Goal: Information Seeking & Learning: Find specific fact

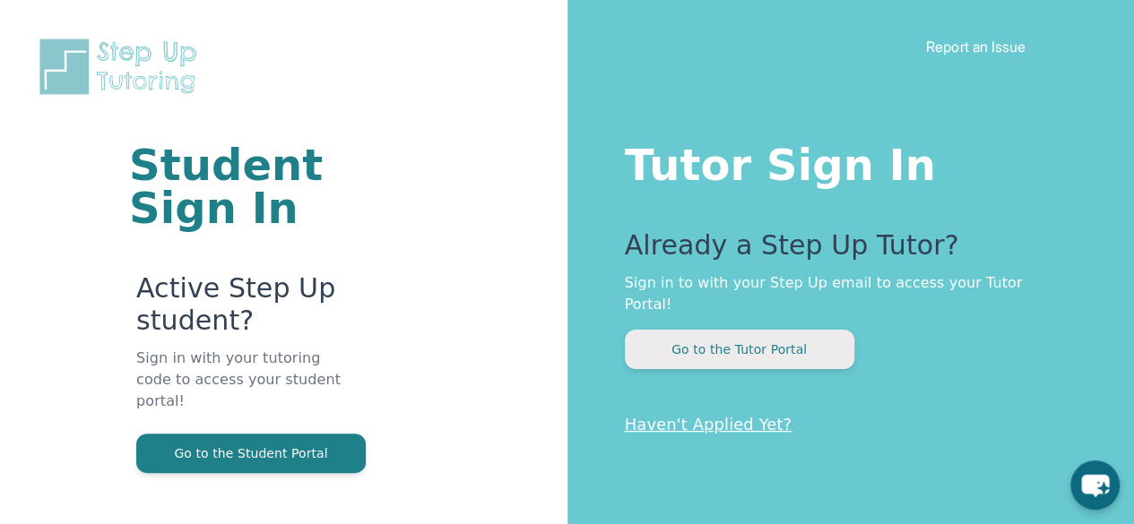
click at [766, 332] on button "Go to the Tutor Portal" at bounding box center [739, 349] width 229 height 39
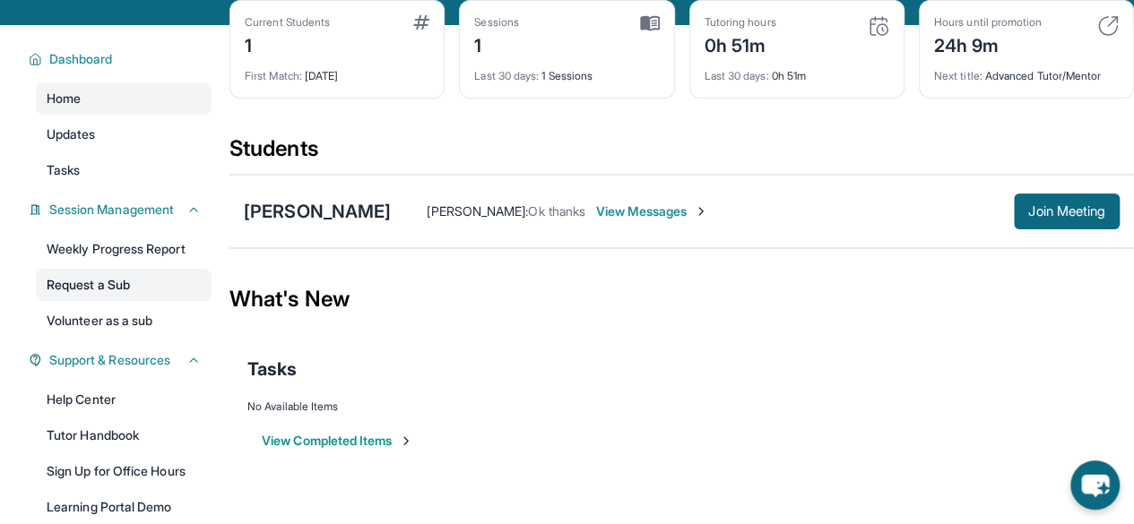
scroll to position [179, 0]
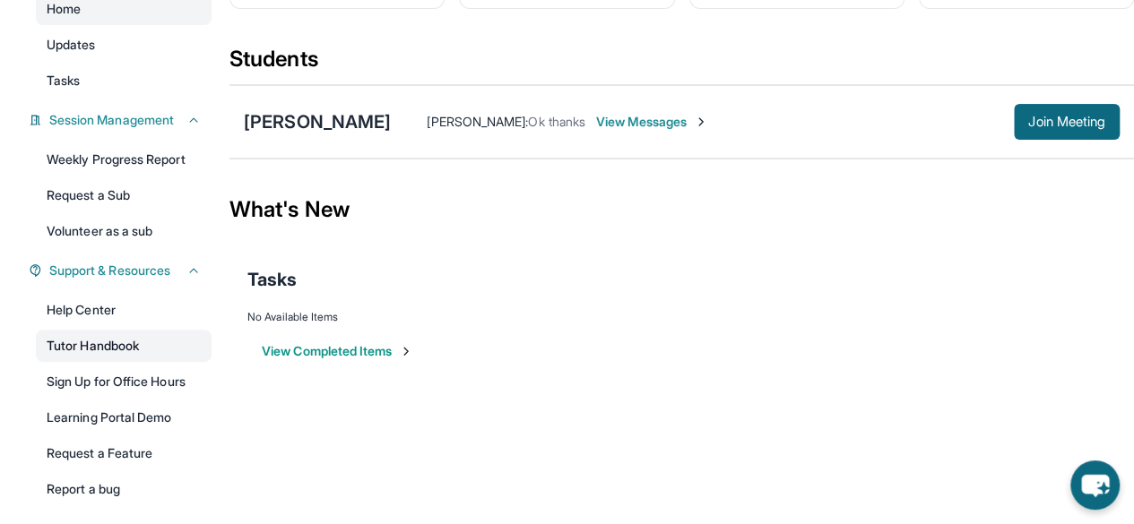
click at [142, 351] on link "Tutor Handbook" at bounding box center [124, 346] width 176 height 32
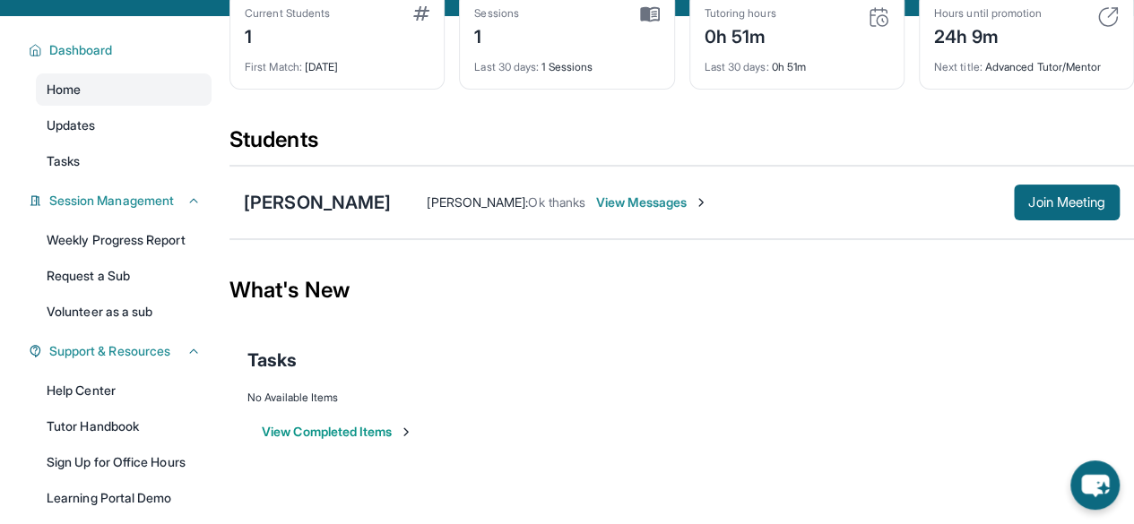
scroll to position [0, 0]
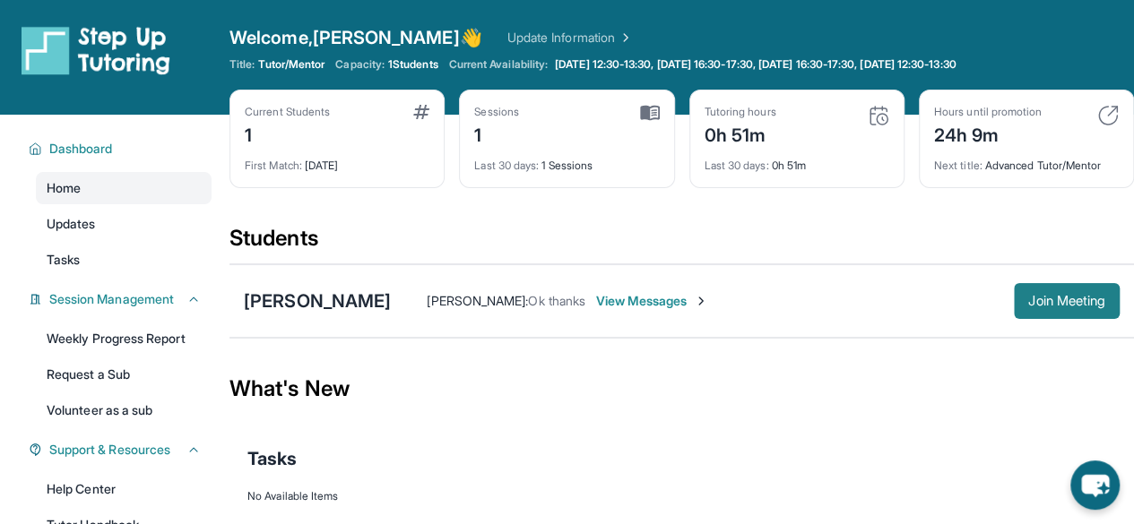
click at [1041, 308] on button "Join Meeting" at bounding box center [1067, 301] width 106 height 36
click at [342, 289] on div "[PERSON_NAME]" at bounding box center [317, 301] width 147 height 25
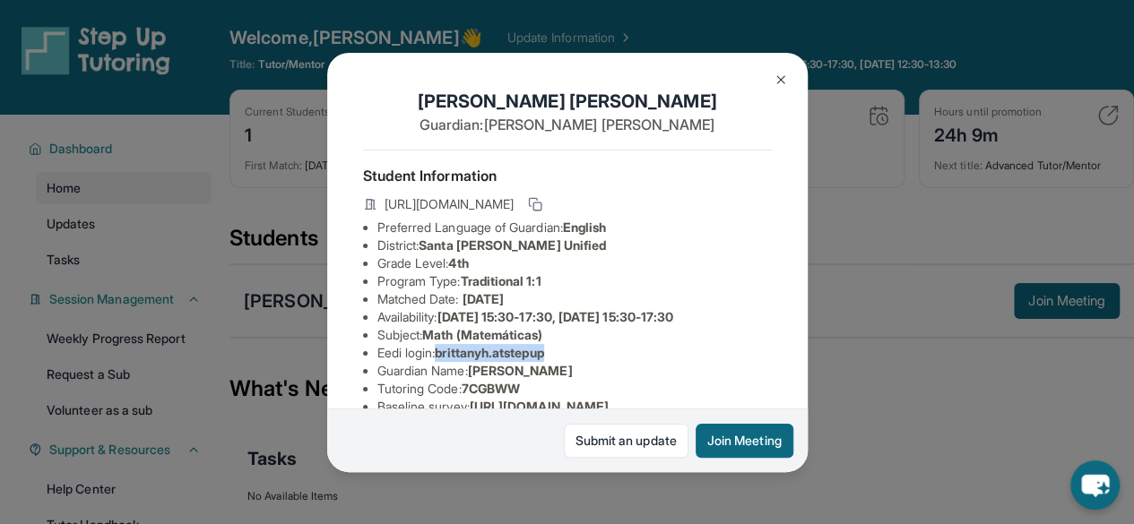
drag, startPoint x: 442, startPoint y: 368, endPoint x: 572, endPoint y: 370, distance: 130.0
click at [572, 362] on li "Eedi login : [PERSON_NAME].atstepup" at bounding box center [574, 353] width 394 height 18
copy span "brittanyh.atstepup"
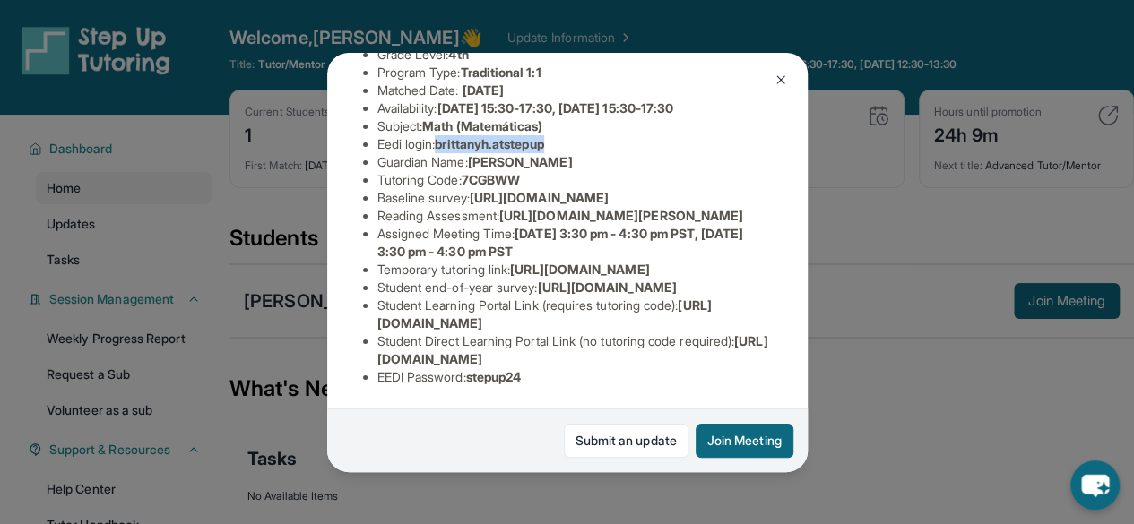
scroll to position [434, 0]
drag, startPoint x: 475, startPoint y: 363, endPoint x: 449, endPoint y: 363, distance: 26.0
click at [473, 369] on span "stepup24" at bounding box center [494, 376] width 56 height 15
drag, startPoint x: 376, startPoint y: 367, endPoint x: 552, endPoint y: 368, distance: 176.6
click at [552, 368] on ul "Preferred Language of Guardian: English District: [GEOGRAPHIC_DATA][PERSON_NAME…" at bounding box center [567, 198] width 409 height 376
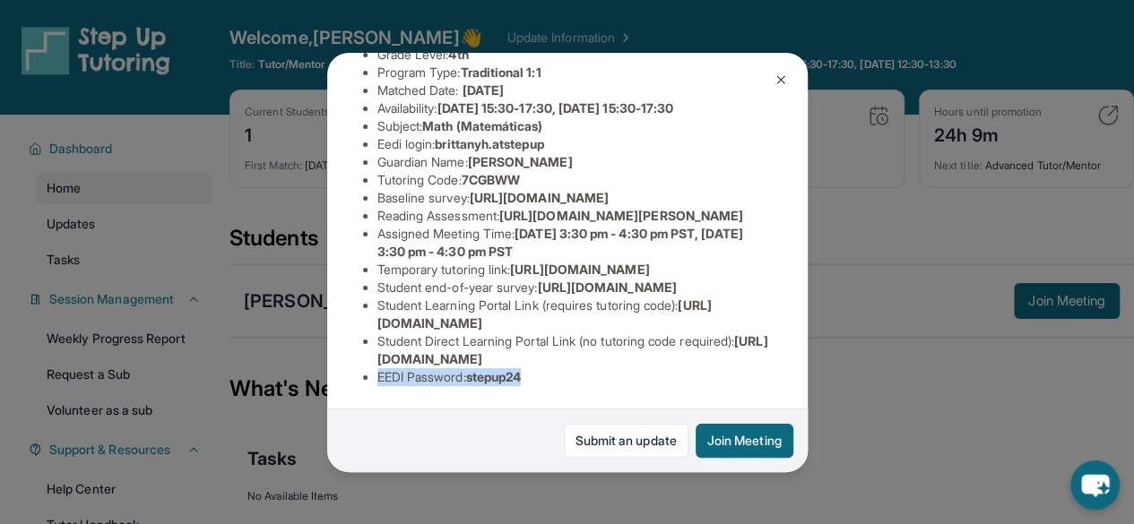
copy li "EEDI Password : stepup24"
